Goal: Information Seeking & Learning: Find specific page/section

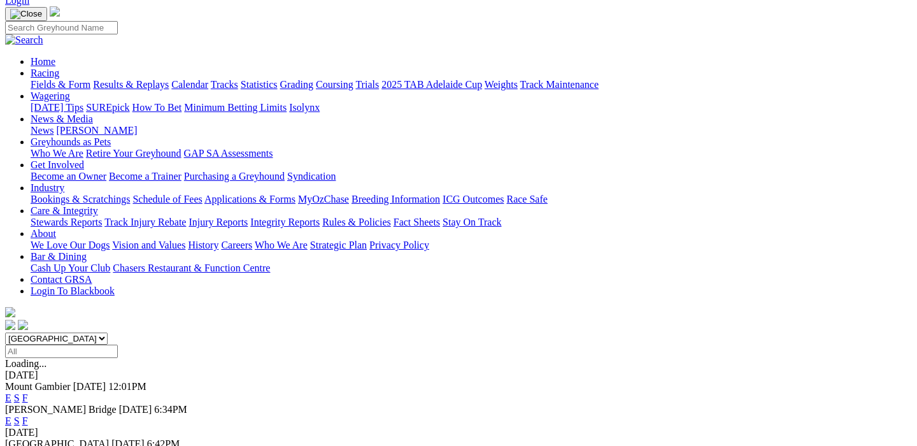
scroll to position [87, 0]
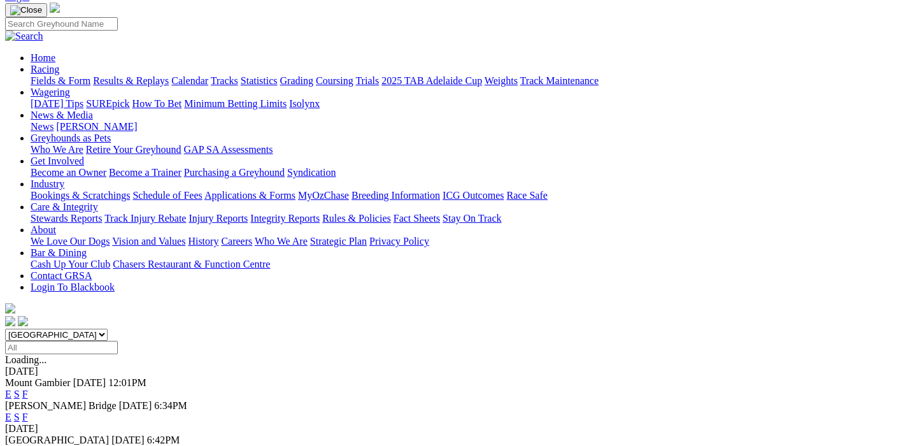
click at [28, 445] on link "F" at bounding box center [25, 451] width 6 height 11
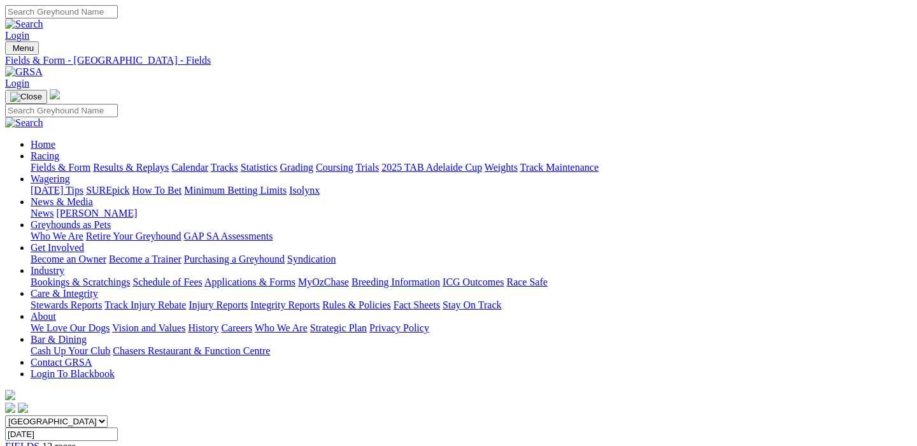
scroll to position [0, 3]
click at [42, 162] on link "Fields & Form" at bounding box center [61, 167] width 60 height 11
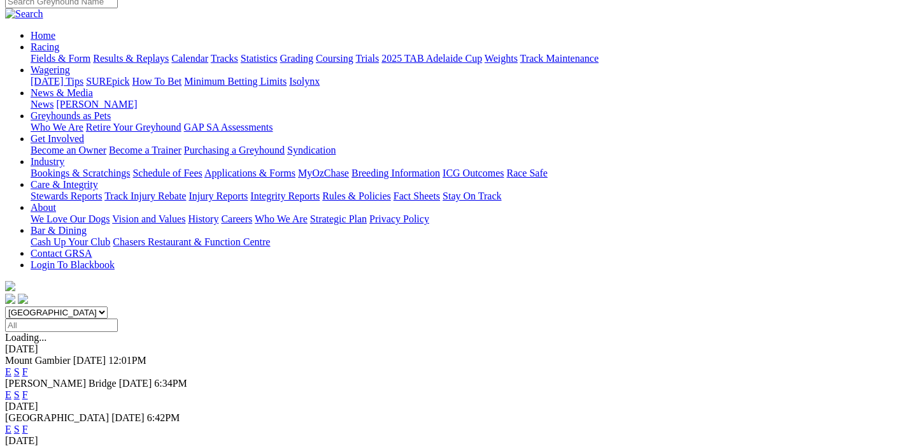
scroll to position [110, 0]
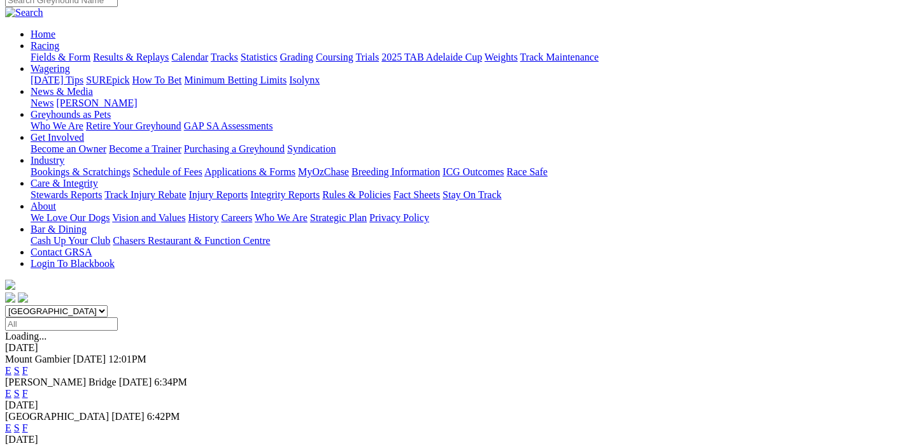
click at [28, 422] on link "F" at bounding box center [25, 427] width 6 height 11
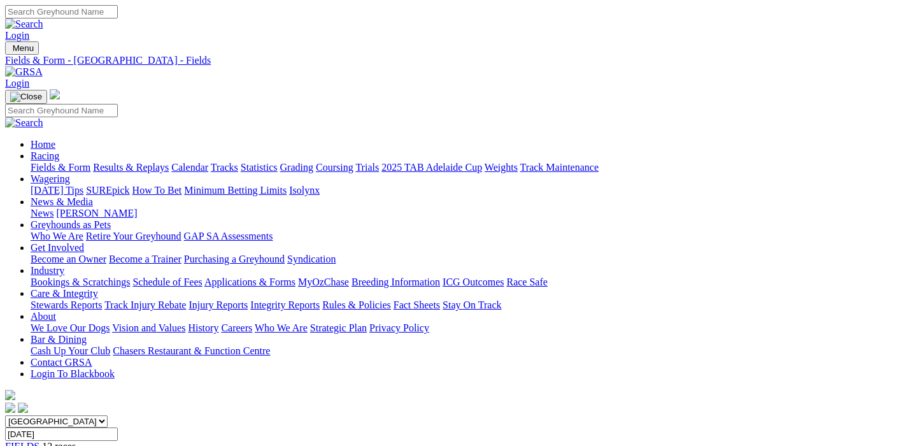
click at [46, 162] on link "Fields & Form" at bounding box center [61, 167] width 60 height 11
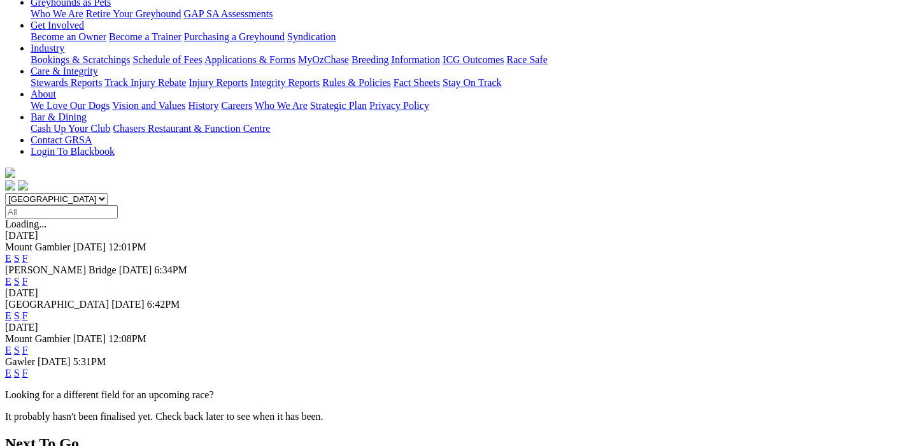
scroll to position [250, 0]
